Goal: Transaction & Acquisition: Download file/media

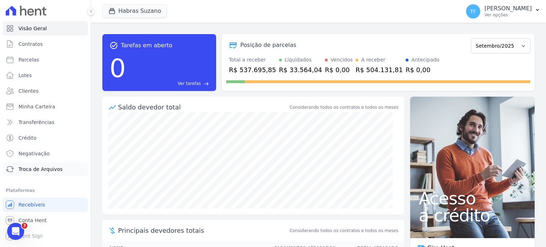
click at [53, 163] on link "Troca de Arquivos" at bounding box center [45, 169] width 85 height 14
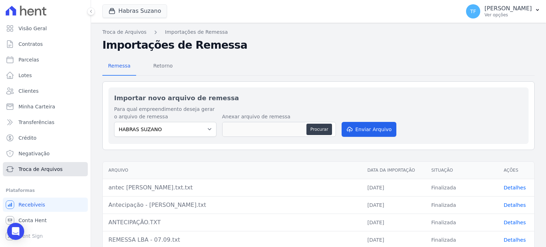
click at [53, 164] on link "Troca de Arquivos" at bounding box center [45, 169] width 85 height 14
click at [155, 67] on span "Retorno" at bounding box center [163, 66] width 28 height 14
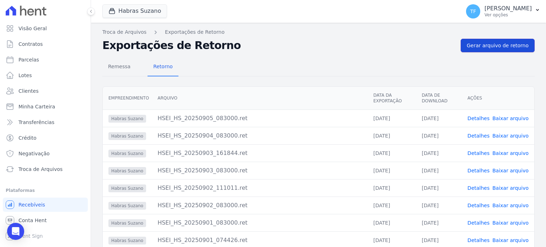
click at [485, 48] on span "Gerar arquivo de retorno" at bounding box center [498, 45] width 62 height 7
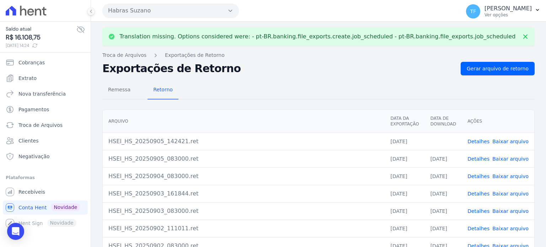
click at [484, 136] on td "Detalhes Baixar arquivo" at bounding box center [498, 141] width 72 height 17
click at [484, 139] on link "Detalhes" at bounding box center [478, 142] width 22 height 6
click at [507, 139] on link "Baixar arquivo" at bounding box center [510, 142] width 36 height 6
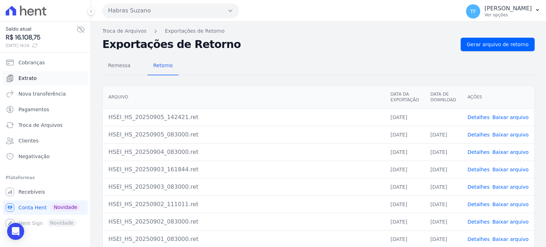
click at [40, 78] on link "Extrato" at bounding box center [45, 78] width 85 height 14
